Goal: Navigation & Orientation: Find specific page/section

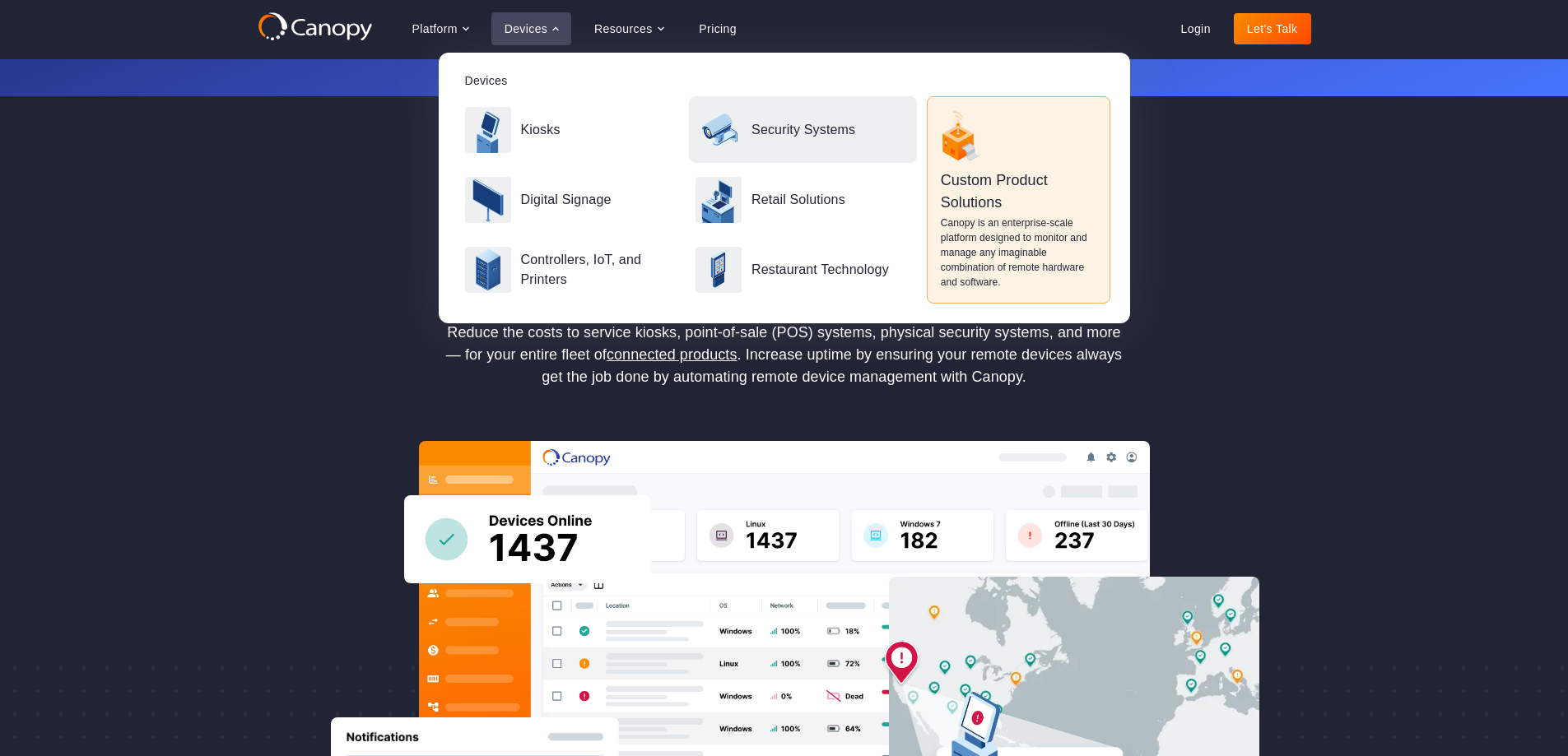
click at [812, 115] on div "Security Systems" at bounding box center [802, 129] width 228 height 67
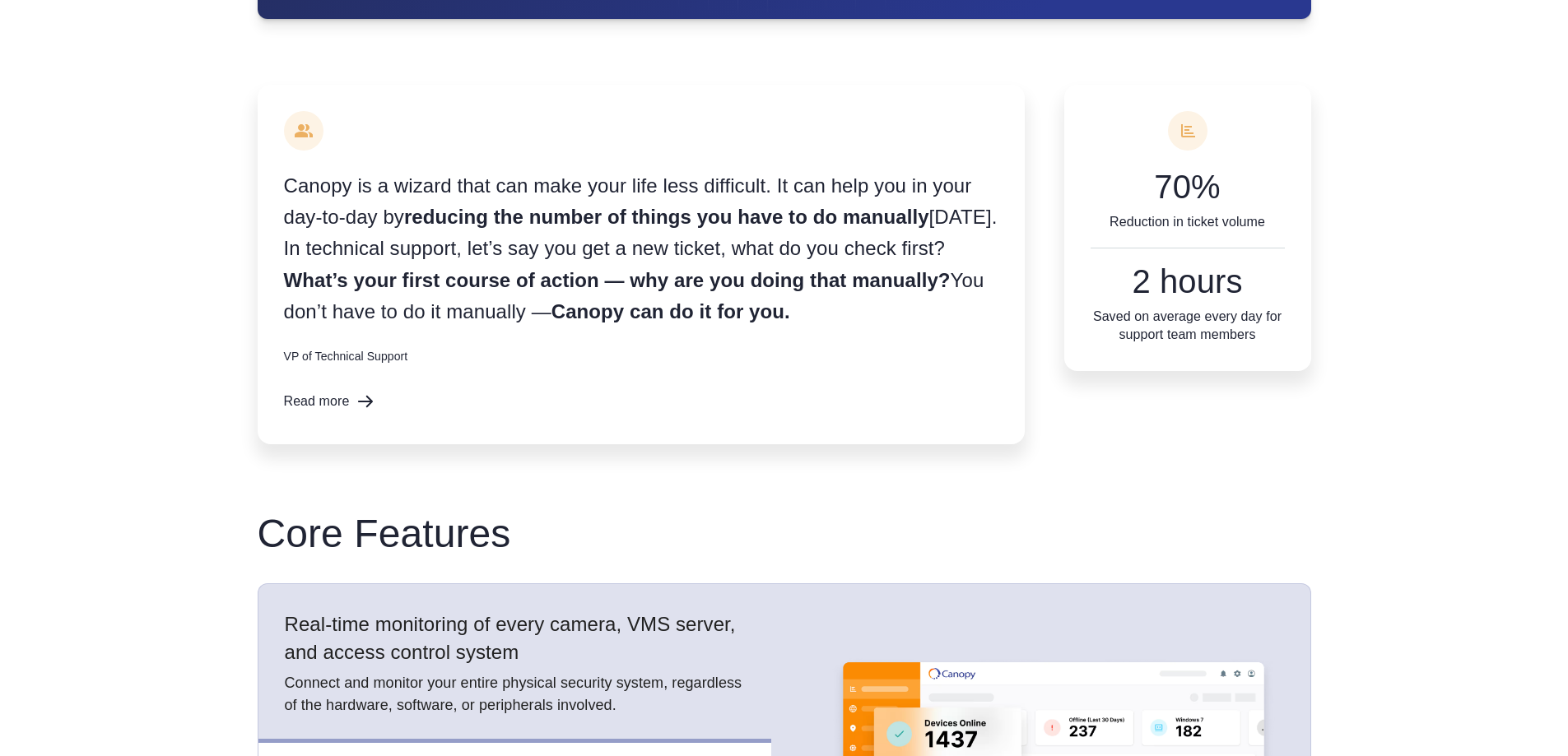
scroll to position [1799, 0]
